Goal: Task Accomplishment & Management: Use online tool/utility

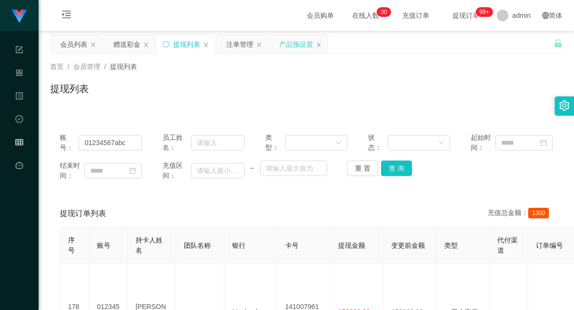
click at [288, 46] on div "产品预设置" at bounding box center [296, 44] width 34 height 18
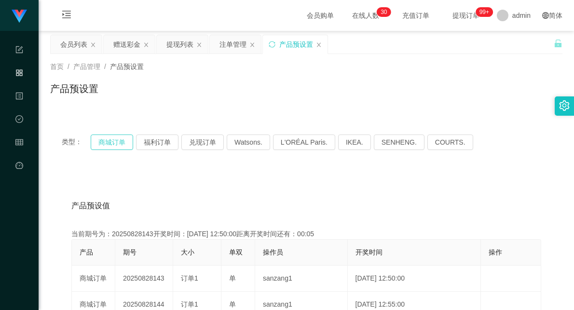
click at [109, 142] on button "商城订单" at bounding box center [112, 142] width 42 height 15
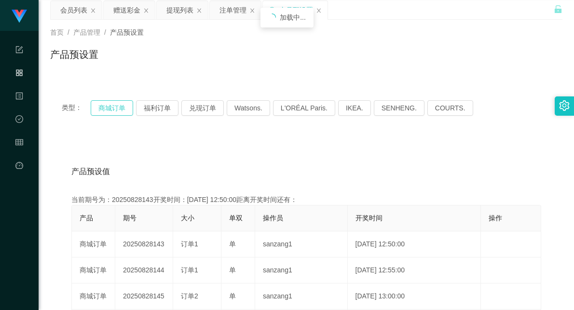
scroll to position [54, 0]
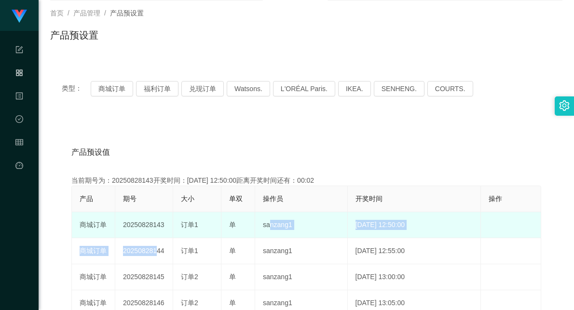
drag, startPoint x: 152, startPoint y: 251, endPoint x: 283, endPoint y: 227, distance: 132.3
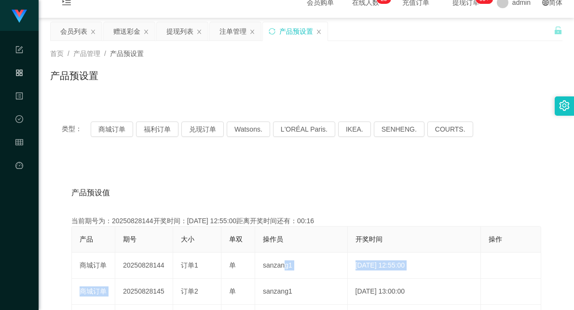
scroll to position [0, 0]
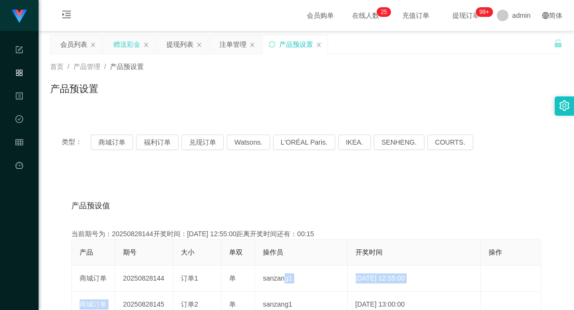
click at [129, 47] on div "赠送彩金" at bounding box center [126, 44] width 27 height 18
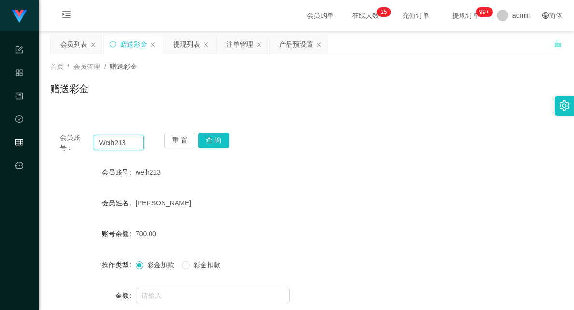
drag, startPoint x: 132, startPoint y: 143, endPoint x: 54, endPoint y: 138, distance: 77.3
click at [51, 138] on div "会员账号： Weih213 重 置 查 询" at bounding box center [306, 143] width 512 height 20
paste input "yunan1986"
type input "yunan1986"
drag, startPoint x: 218, startPoint y: 143, endPoint x: 239, endPoint y: 145, distance: 20.8
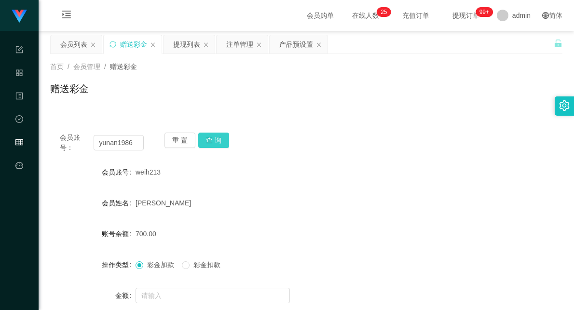
click at [218, 143] on button "查 询" at bounding box center [213, 140] width 31 height 15
click at [216, 137] on button "查 询" at bounding box center [213, 140] width 31 height 15
click at [205, 142] on button "查 询" at bounding box center [213, 140] width 31 height 15
click at [208, 142] on button "查 询" at bounding box center [213, 140] width 31 height 15
